Goal: Task Accomplishment & Management: Use online tool/utility

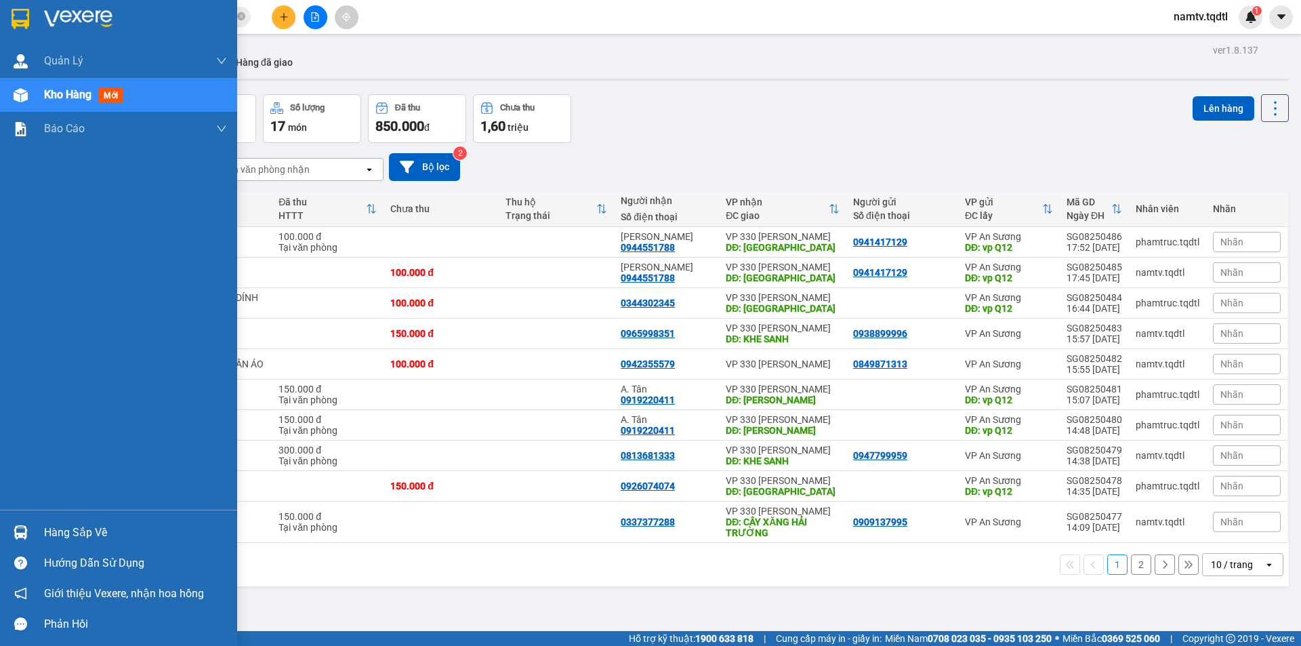
click at [57, 98] on span "Kho hàng" at bounding box center [67, 94] width 47 height 13
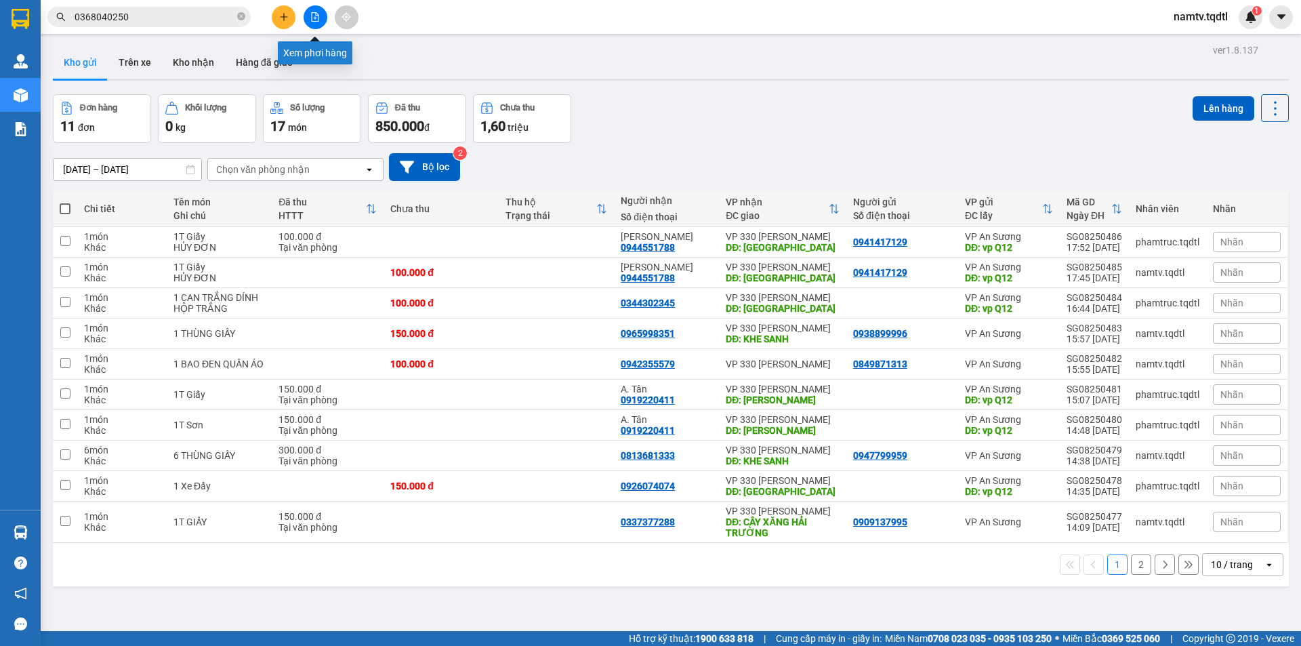
click at [319, 16] on icon "file-add" at bounding box center [315, 16] width 7 height 9
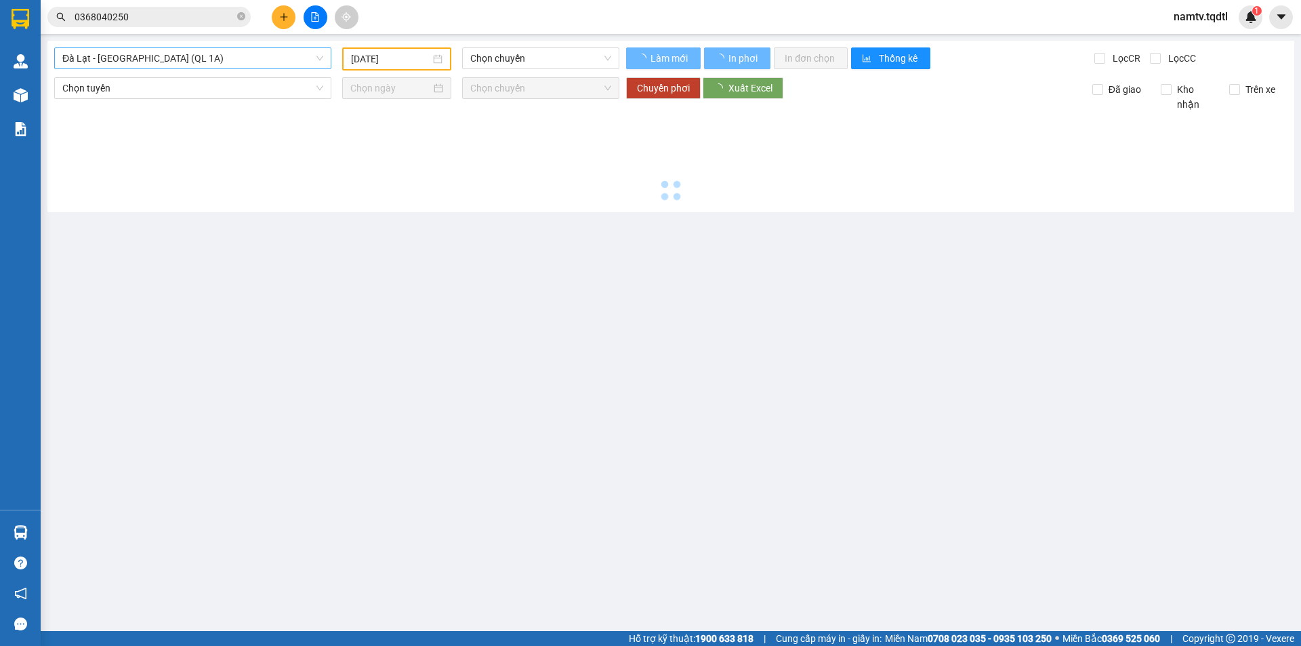
type input "[DATE]"
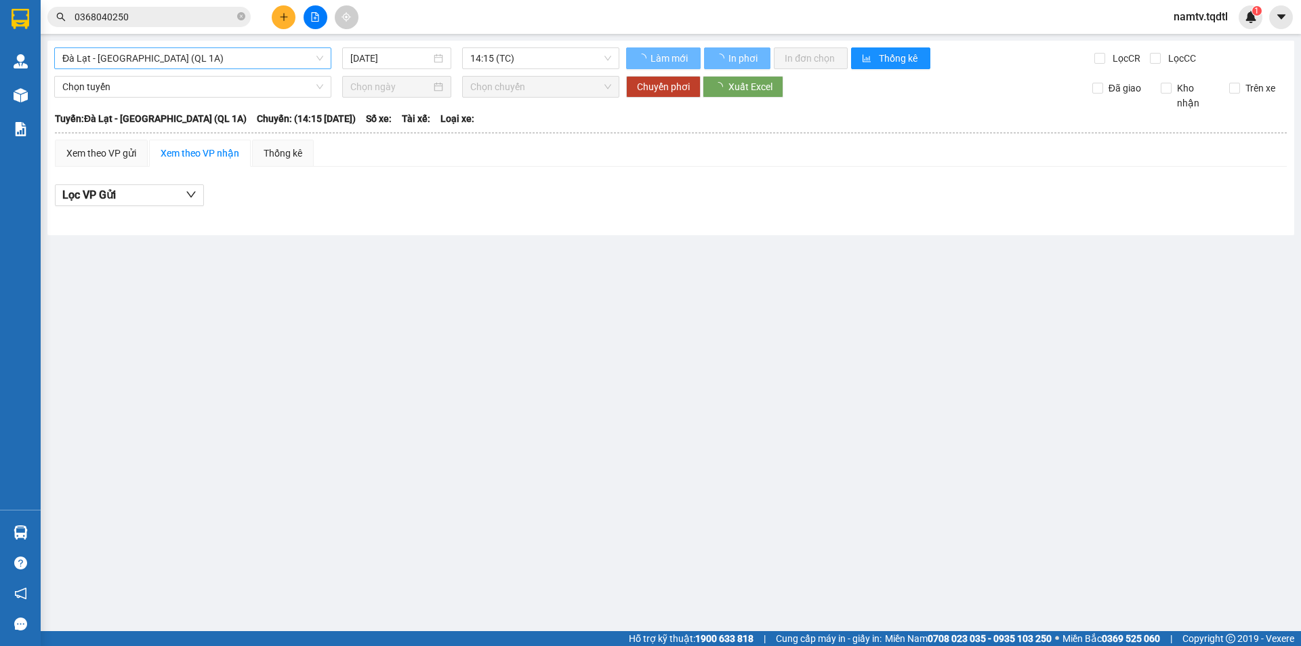
drag, startPoint x: 207, startPoint y: 60, endPoint x: 207, endPoint y: 66, distance: 6.8
click at [207, 66] on span "Đà Lạt - [GEOGRAPHIC_DATA] (QL 1A)" at bounding box center [192, 58] width 261 height 20
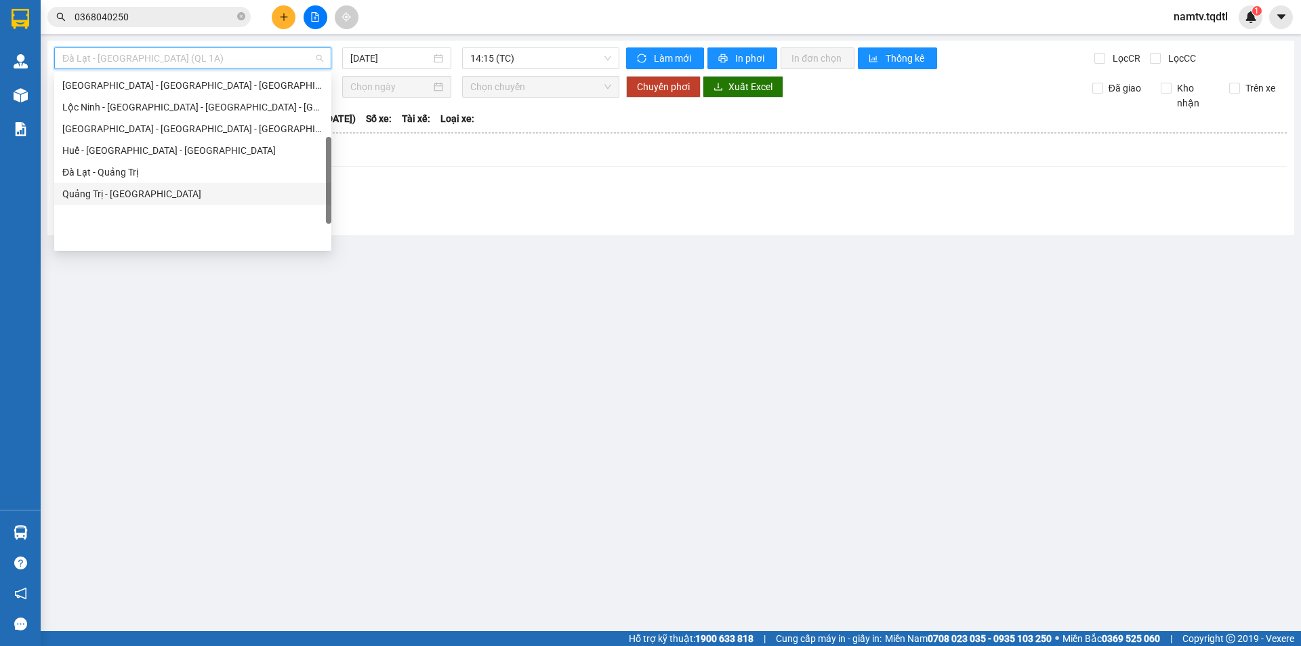
scroll to position [171, 0]
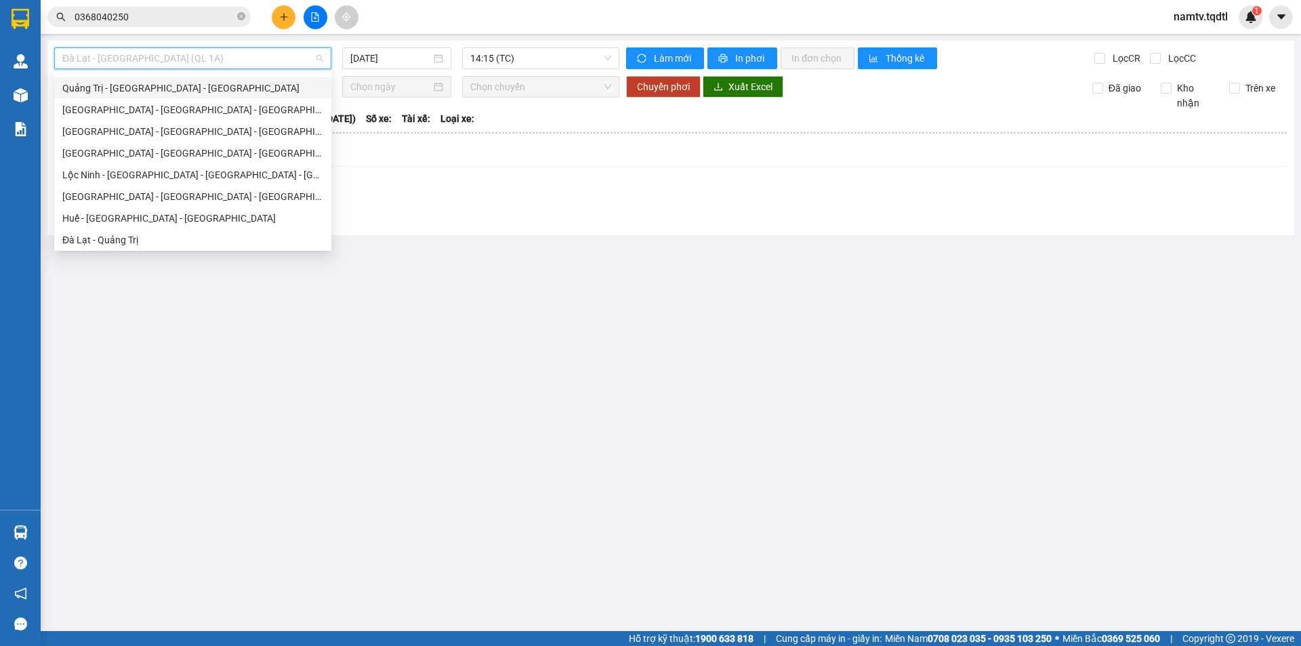
click at [246, 88] on div "Quảng Trị - [GEOGRAPHIC_DATA] - [GEOGRAPHIC_DATA]" at bounding box center [192, 88] width 261 height 15
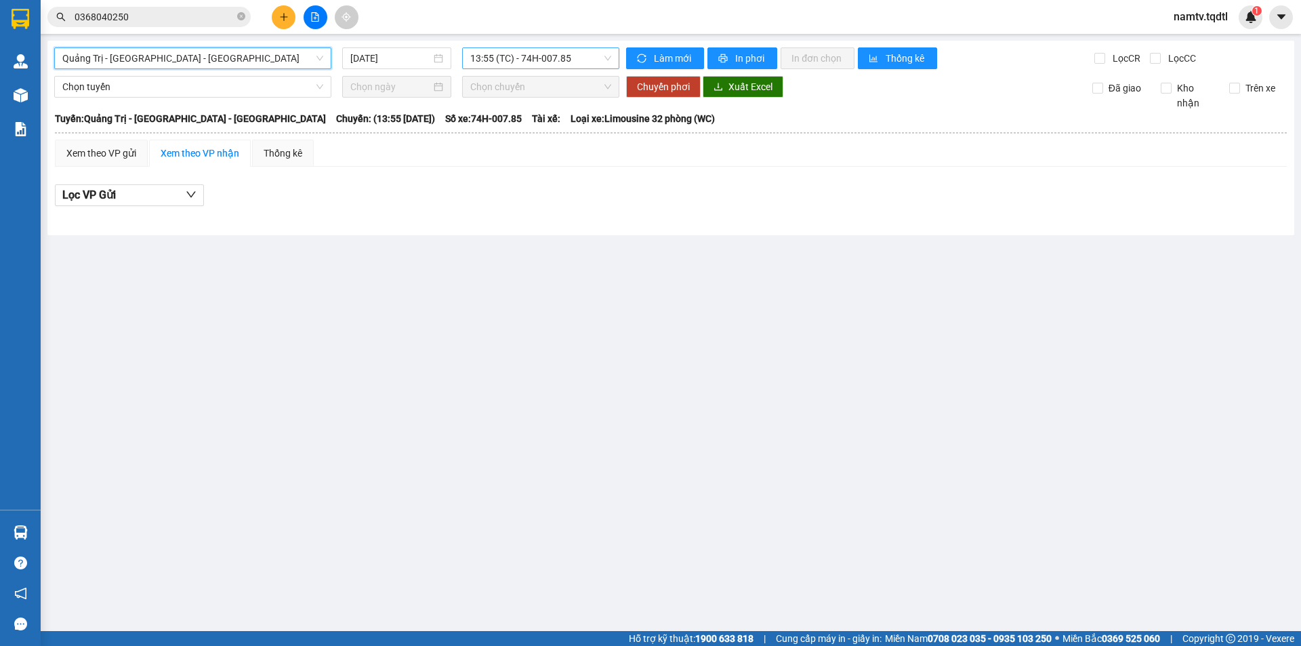
click at [508, 56] on span "13:55 (TC) - 74H-007.85" at bounding box center [540, 58] width 141 height 20
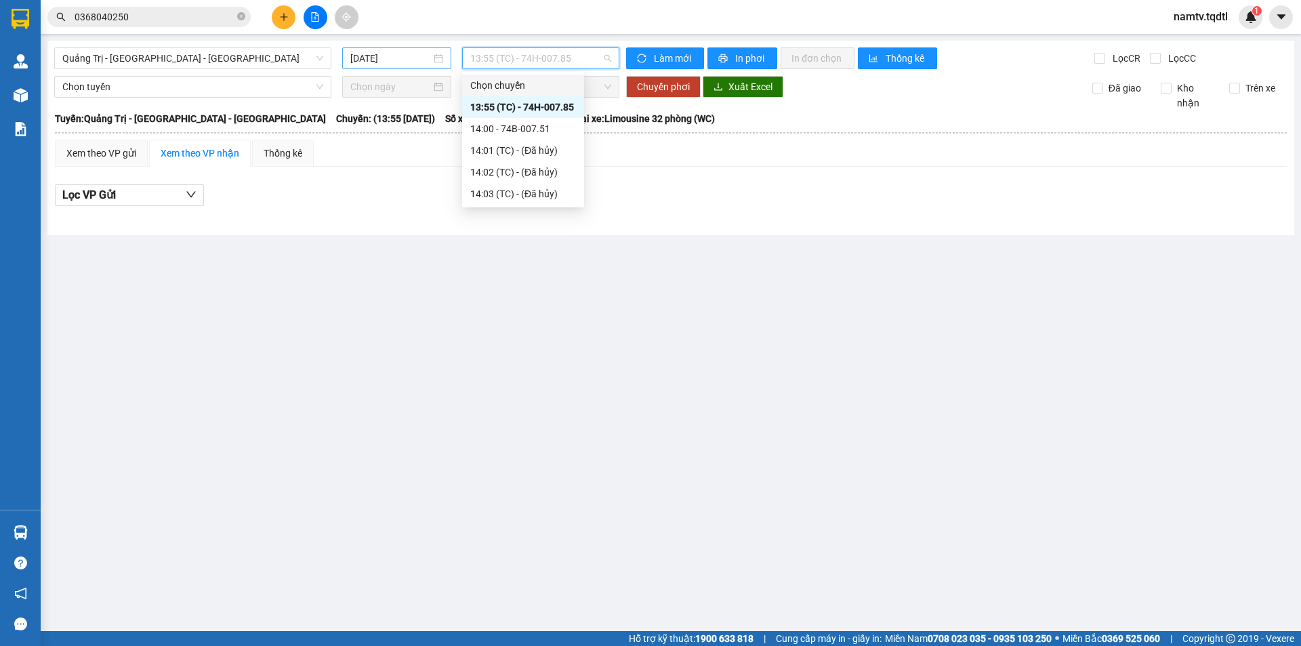
click at [383, 57] on input "[DATE]" at bounding box center [390, 58] width 81 height 15
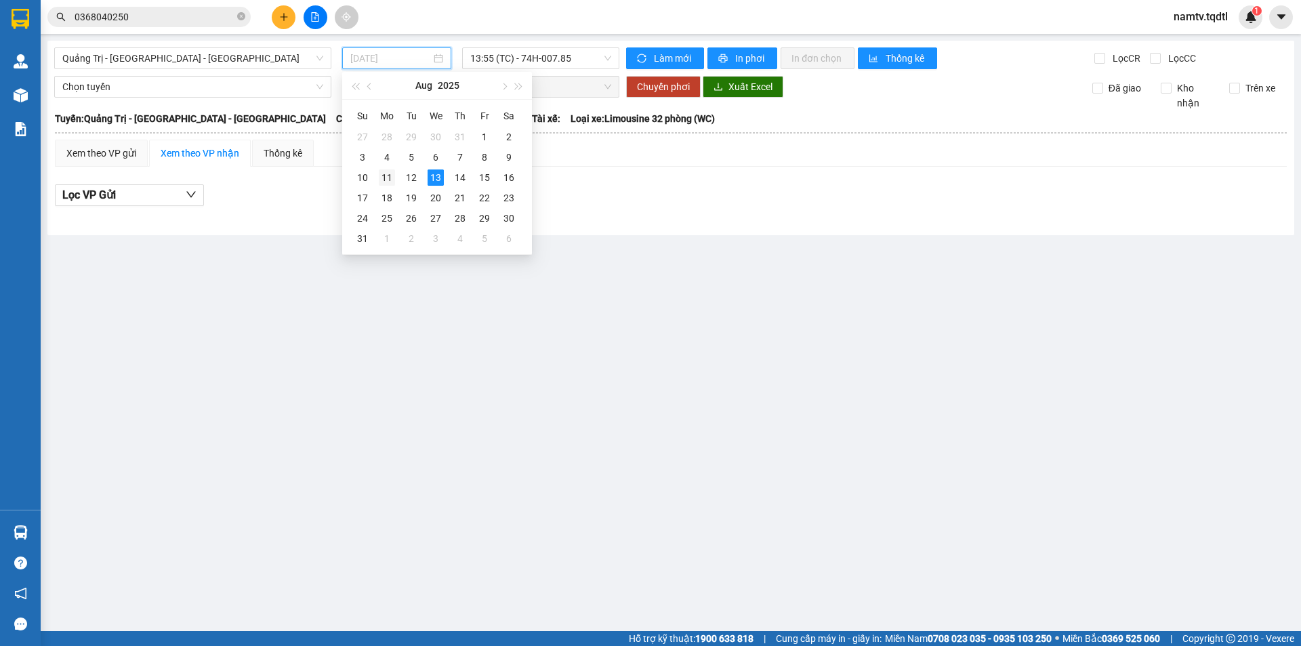
click at [390, 178] on div "11" at bounding box center [387, 177] width 16 height 16
type input "[DATE]"
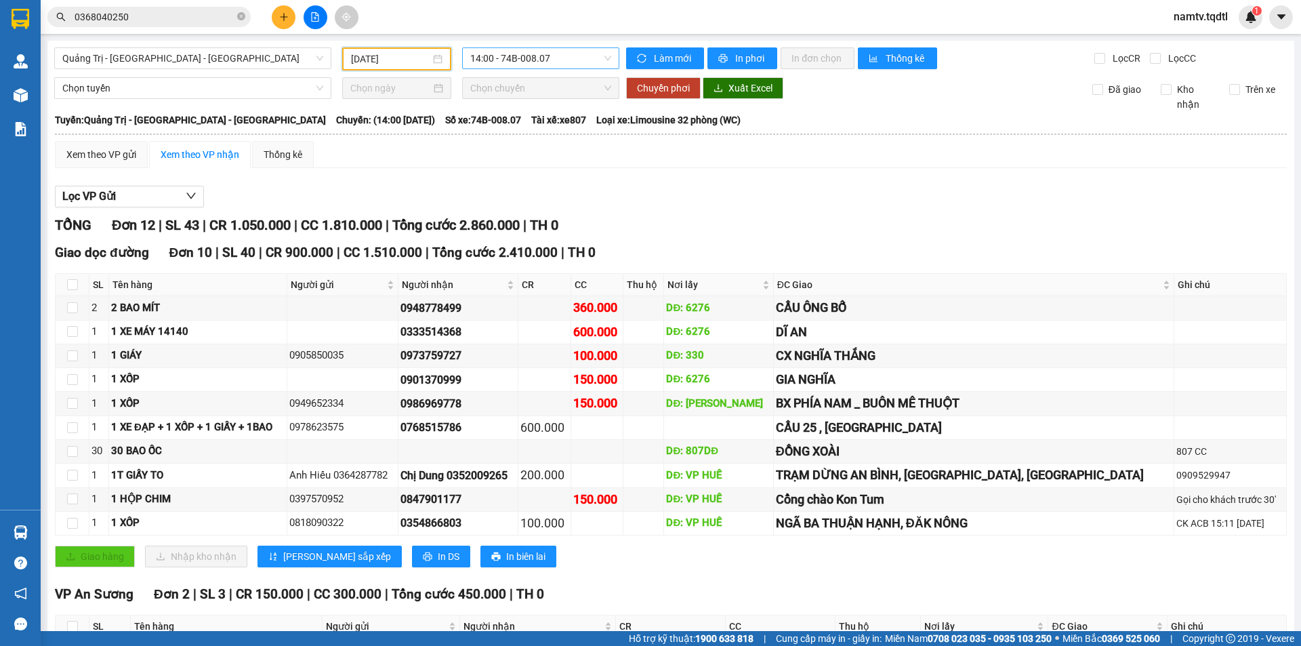
click at [586, 56] on span "14:00 - 74B-008.07" at bounding box center [540, 58] width 141 height 20
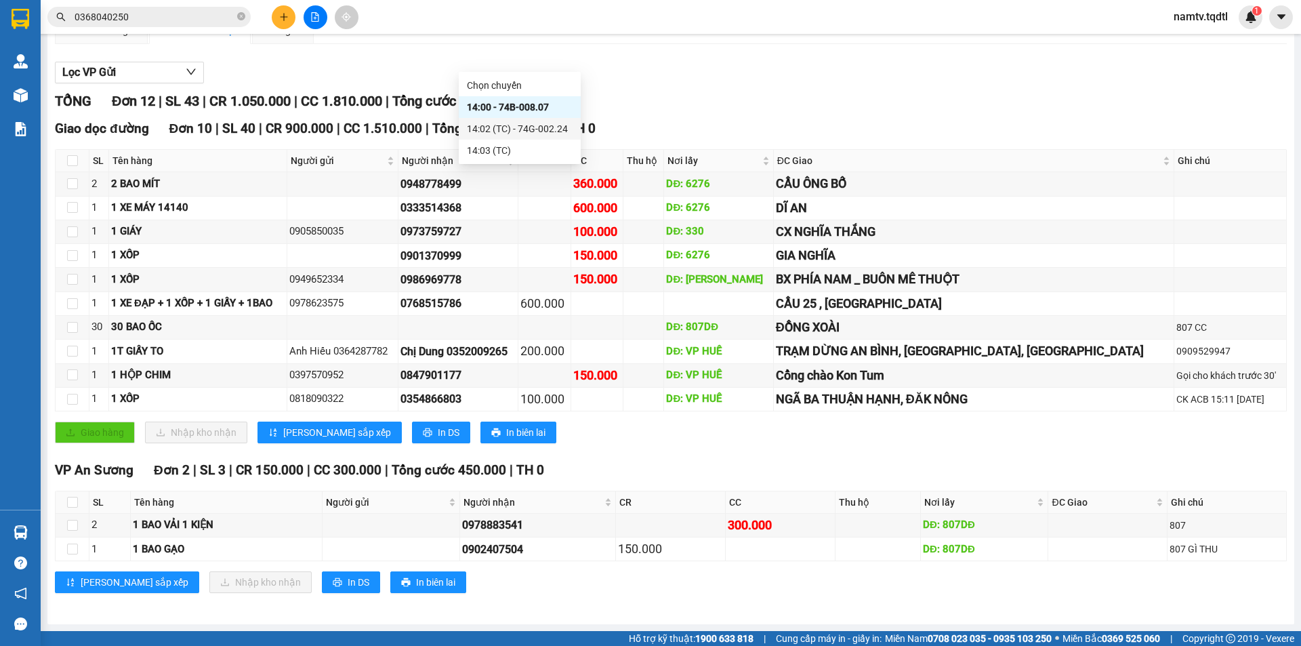
click at [549, 130] on div "14:02 (TC) - 74G-002.24" at bounding box center [520, 128] width 106 height 15
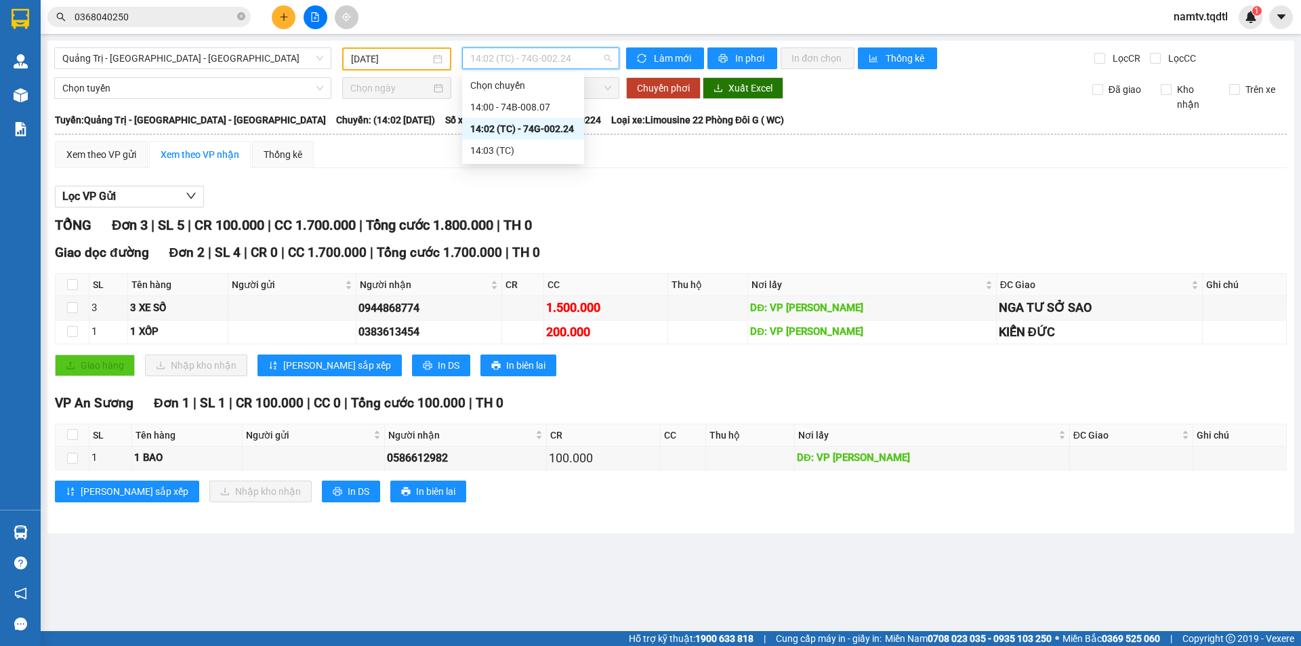
click at [568, 52] on span "14:02 (TC) - 74G-002.24" at bounding box center [540, 58] width 141 height 20
click at [564, 116] on div "14:00 - 74B-008.07" at bounding box center [523, 107] width 122 height 22
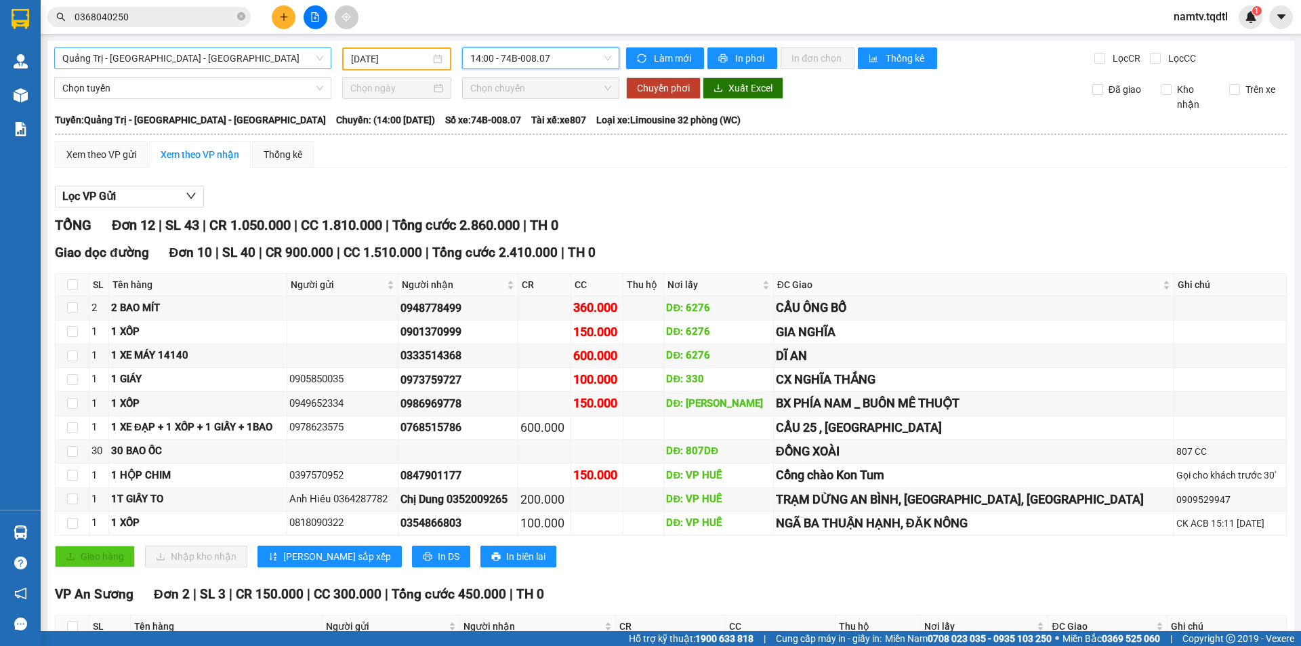
click at [265, 62] on span "Quảng Trị - [GEOGRAPHIC_DATA] - [GEOGRAPHIC_DATA]" at bounding box center [192, 58] width 261 height 20
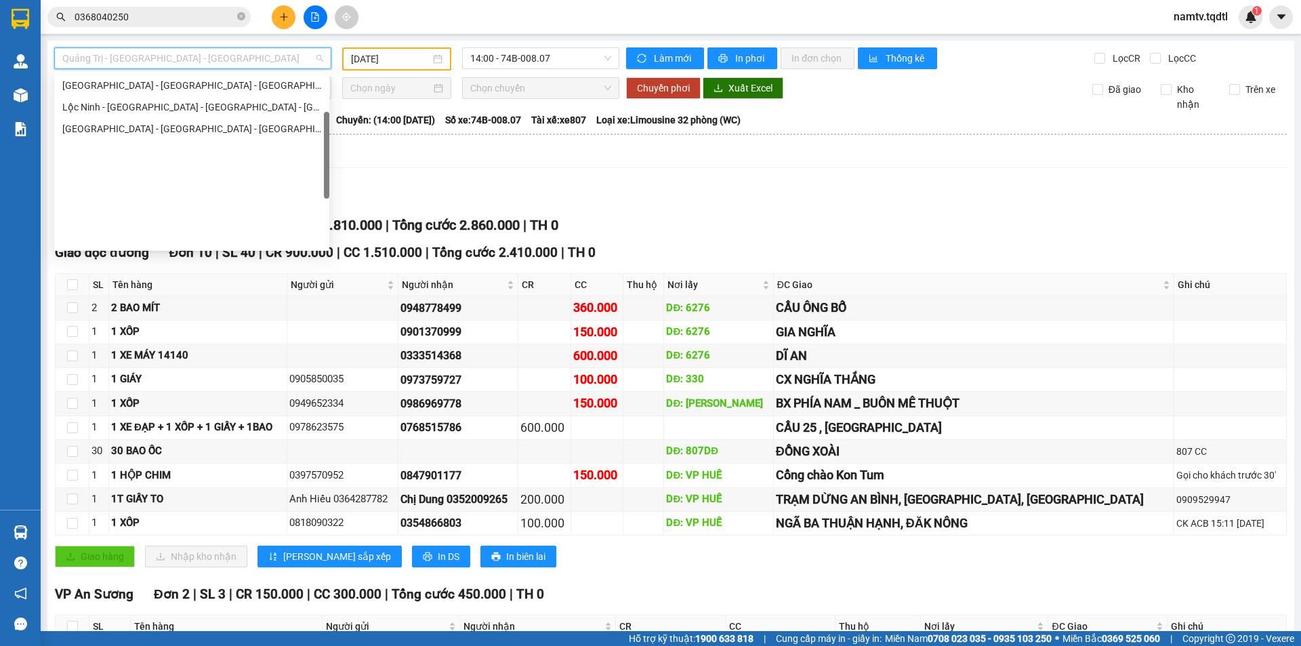
scroll to position [35, 0]
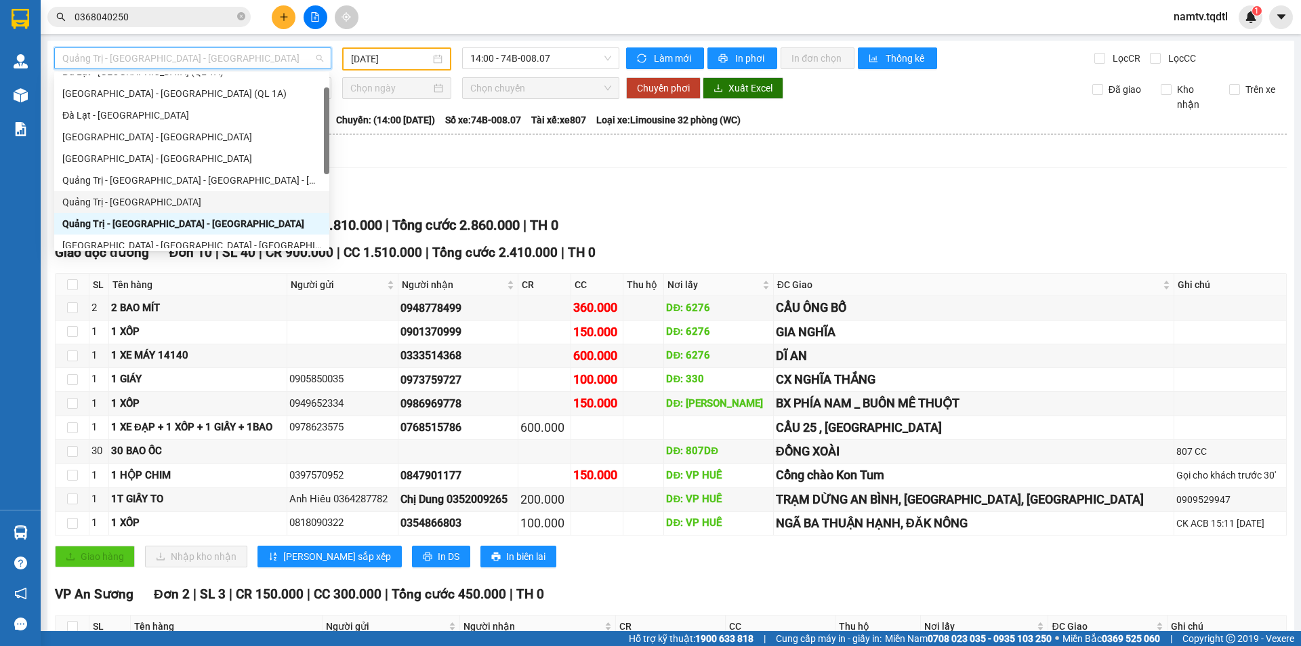
click at [186, 204] on div "Quảng Trị - [GEOGRAPHIC_DATA]" at bounding box center [191, 202] width 259 height 15
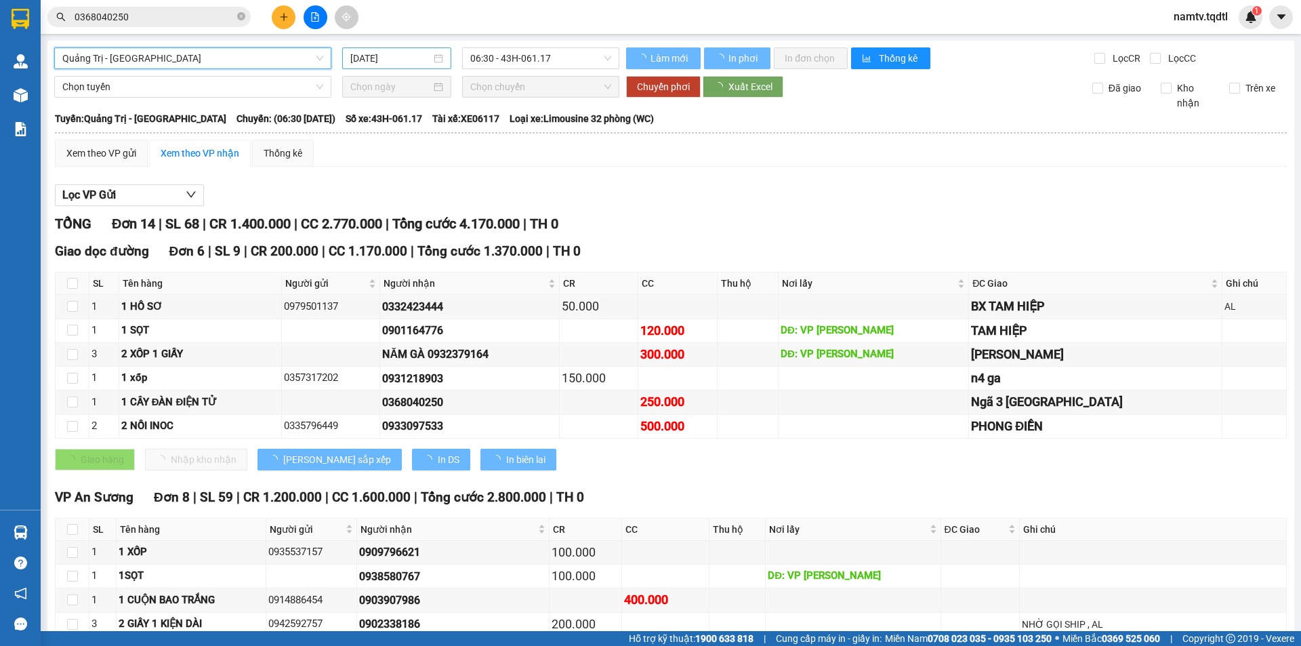
drag, startPoint x: 395, startPoint y: 53, endPoint x: 424, endPoint y: 149, distance: 100.4
click at [395, 54] on div "[DATE]" at bounding box center [396, 58] width 109 height 22
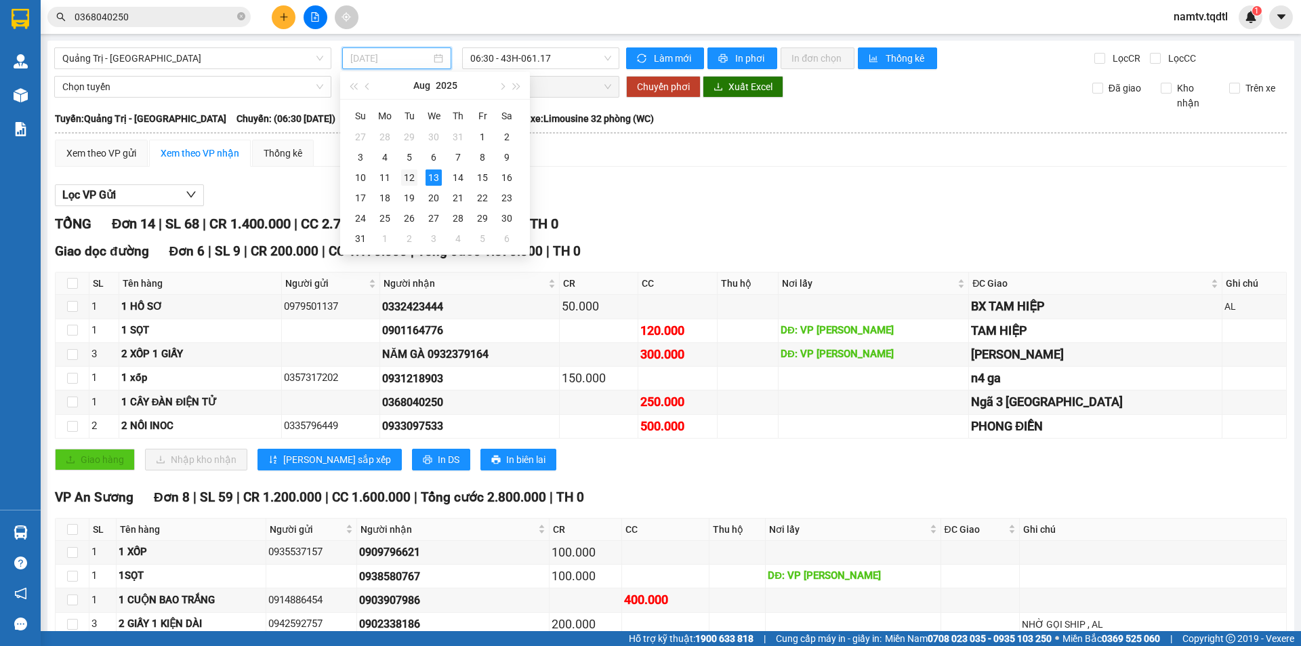
click at [413, 175] on div "12" at bounding box center [409, 177] width 16 height 16
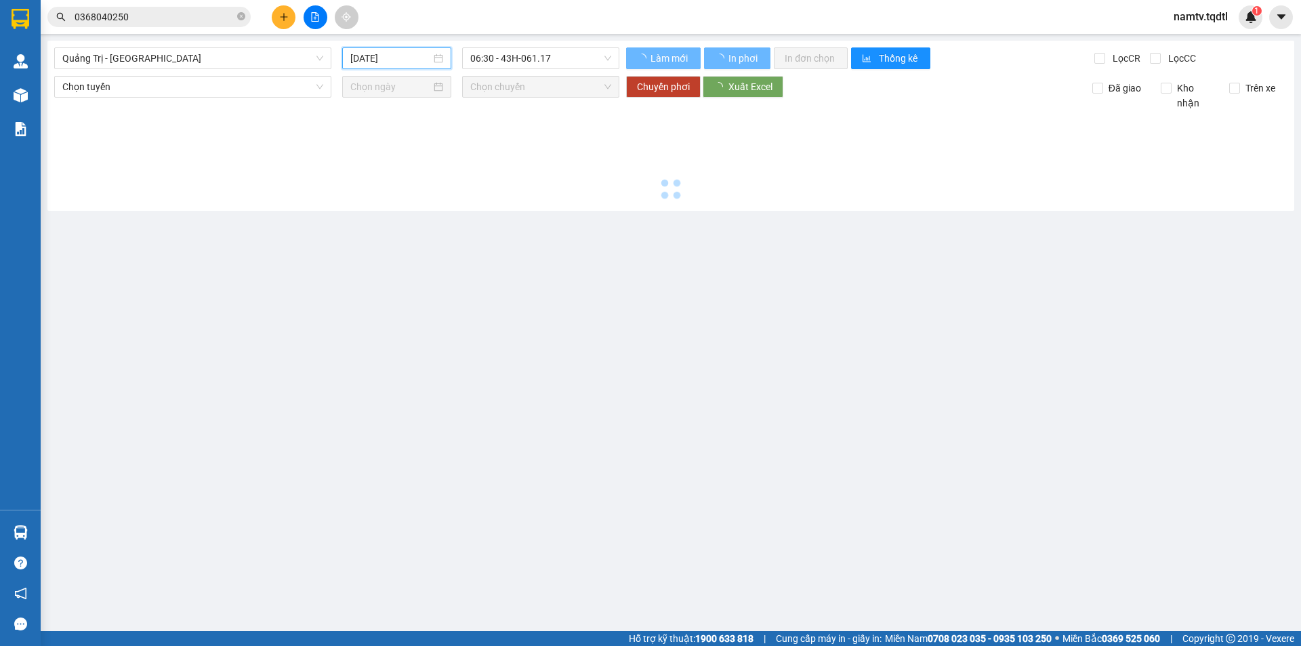
type input "[DATE]"
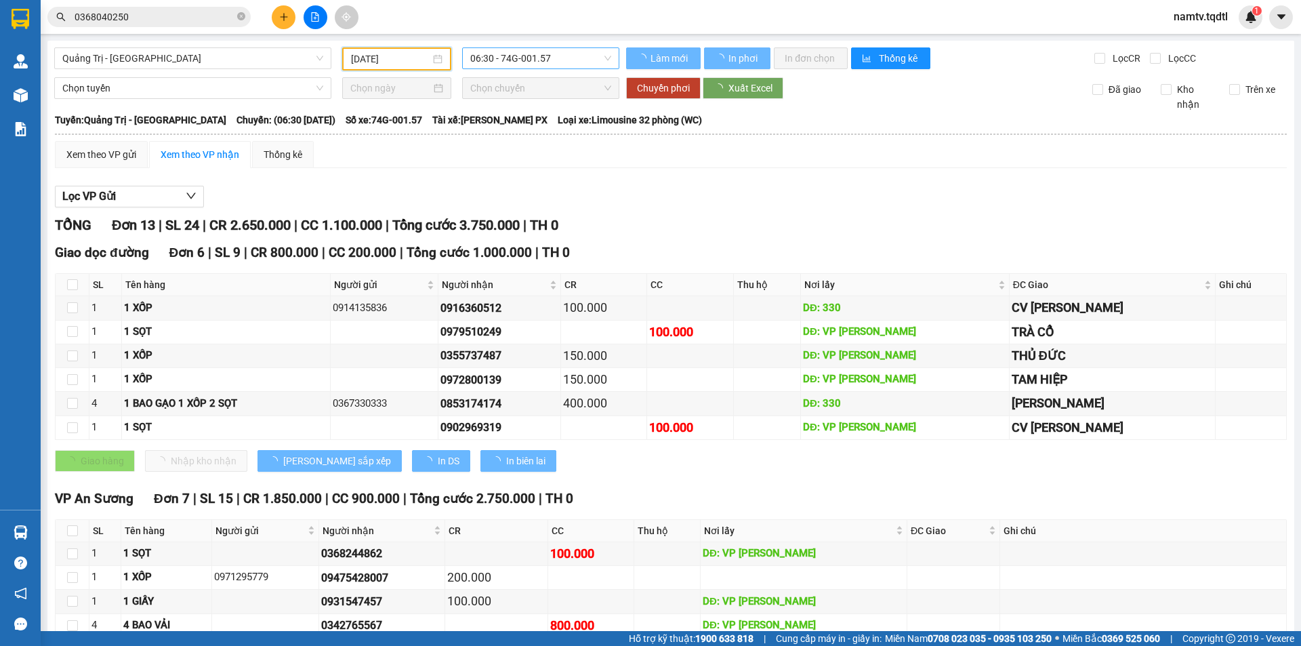
click at [562, 54] on span "06:30 - 74G-001.57" at bounding box center [540, 58] width 141 height 20
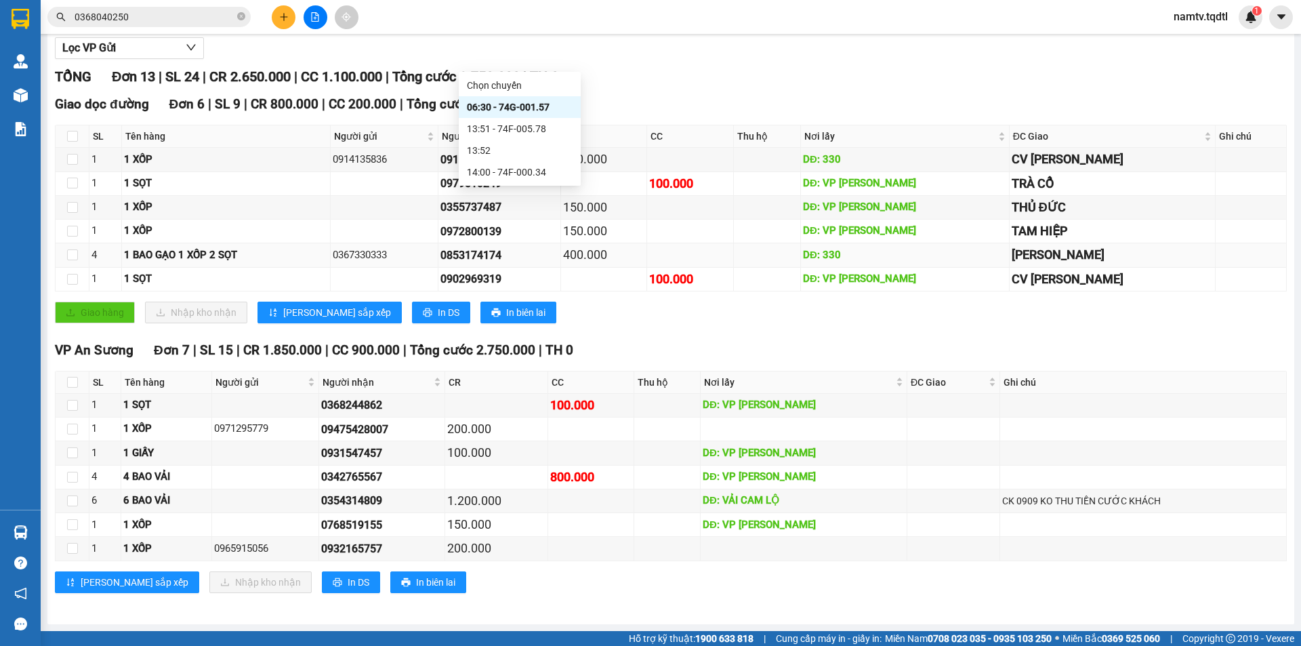
scroll to position [52, 0]
